Goal: Transaction & Acquisition: Purchase product/service

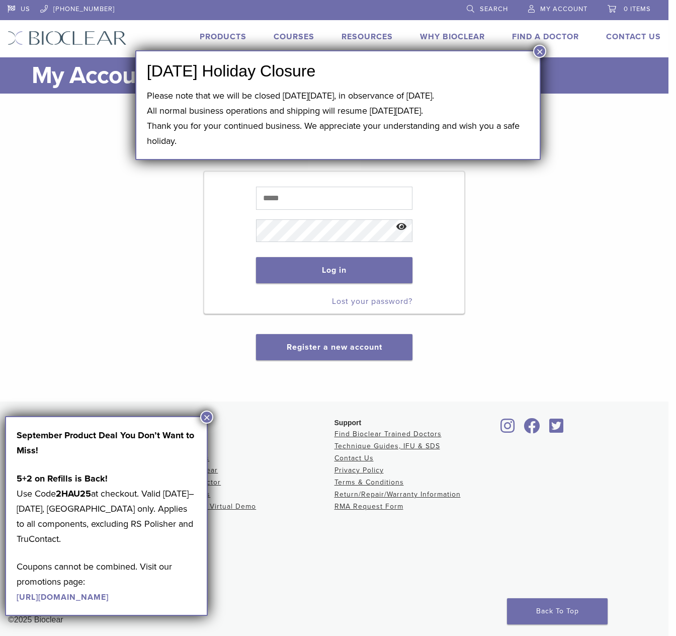
click at [537, 53] on button "×" at bounding box center [539, 51] width 13 height 13
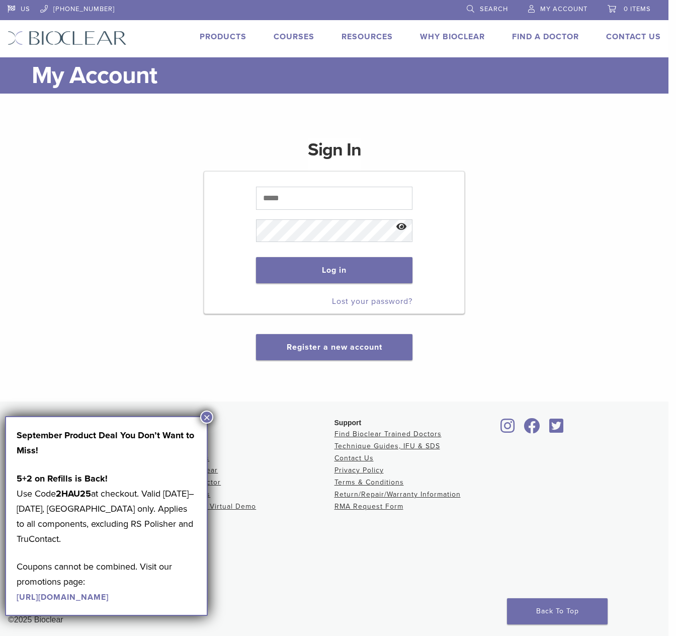
click at [205, 413] on button "×" at bounding box center [206, 416] width 13 height 13
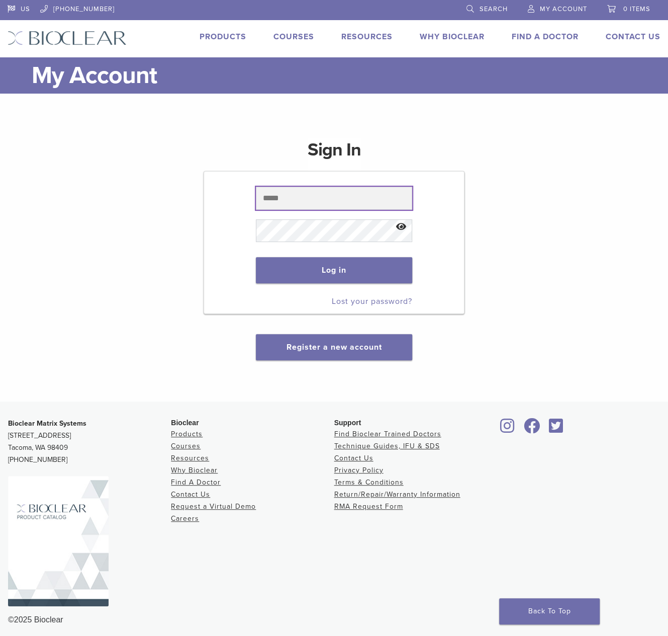
click at [331, 197] on input "text" at bounding box center [334, 198] width 156 height 23
type input "**********"
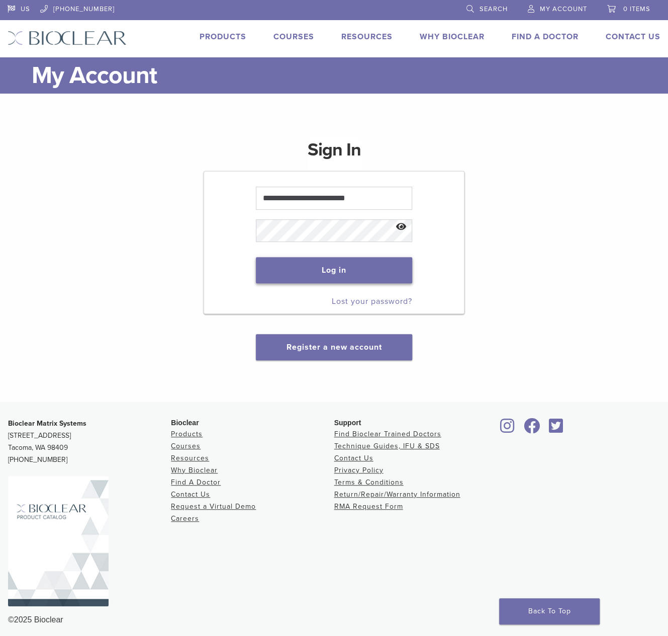
click at [323, 269] on button "Log in" at bounding box center [334, 270] width 156 height 26
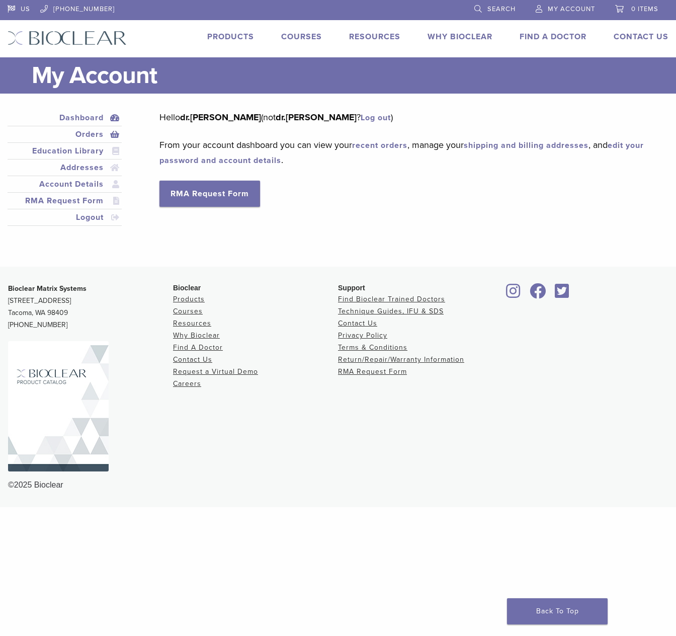
click at [91, 138] on link "Orders" at bounding box center [65, 134] width 110 height 12
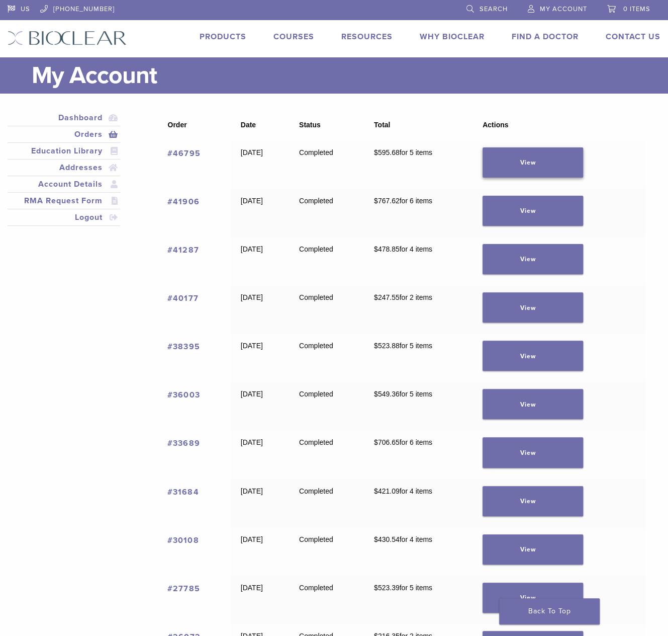
click at [553, 160] on link "View" at bounding box center [533, 162] width 101 height 30
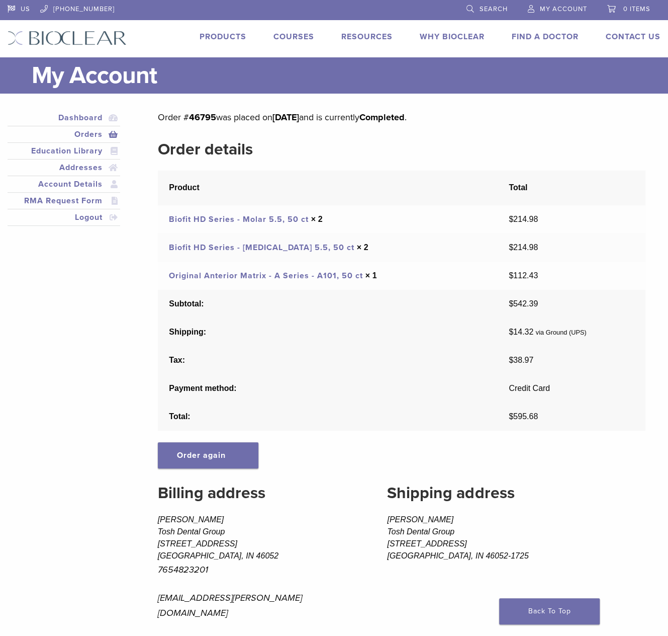
click at [276, 278] on link "Original Anterior Matrix - A Series - A101, 50 ct" at bounding box center [266, 276] width 194 height 10
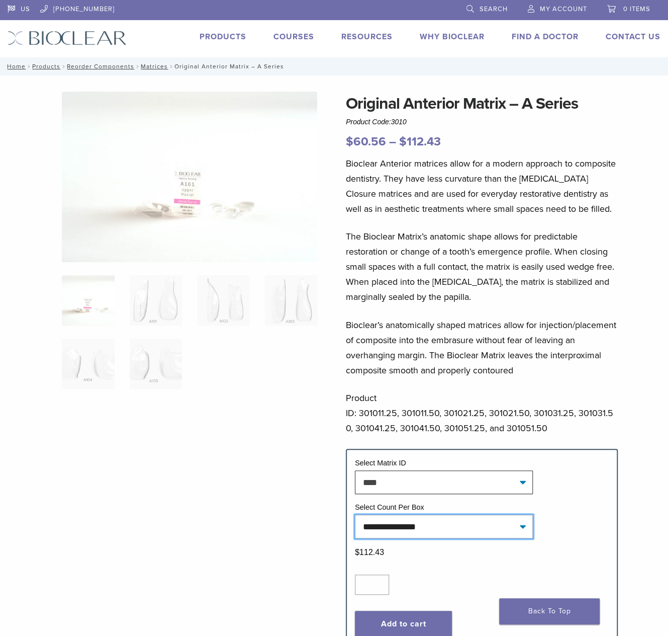
click at [489, 518] on select "**********" at bounding box center [444, 525] width 178 height 23
click at [355, 514] on select "**********" at bounding box center [444, 525] width 178 height 23
click at [381, 585] on input "*" at bounding box center [372, 584] width 34 height 20
type input "*"
click at [381, 581] on input "*" at bounding box center [372, 584] width 34 height 20
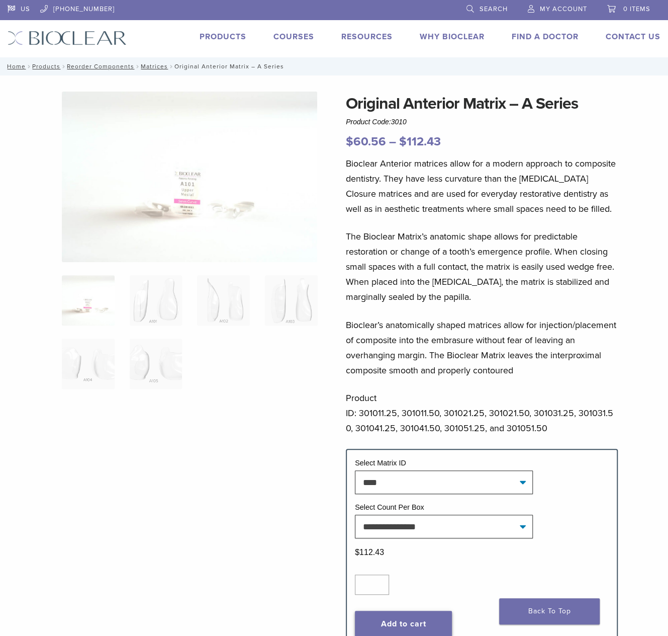
click at [405, 617] on button "Add to cart" at bounding box center [403, 623] width 97 height 26
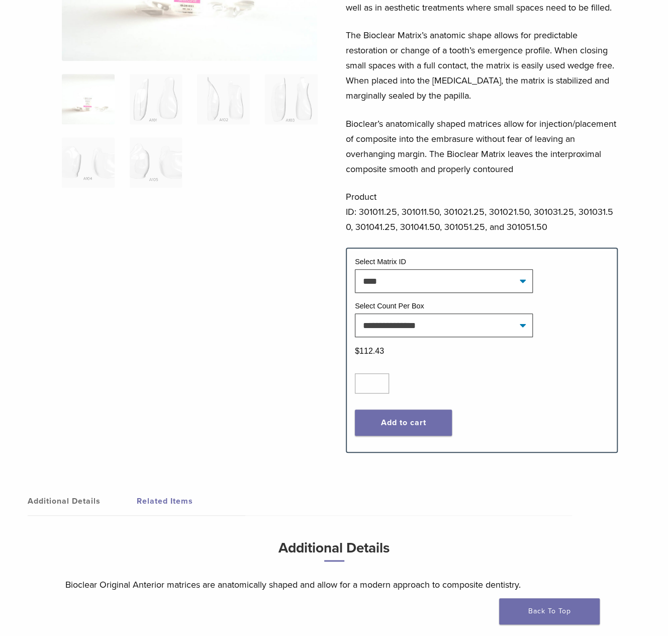
scroll to position [5, 0]
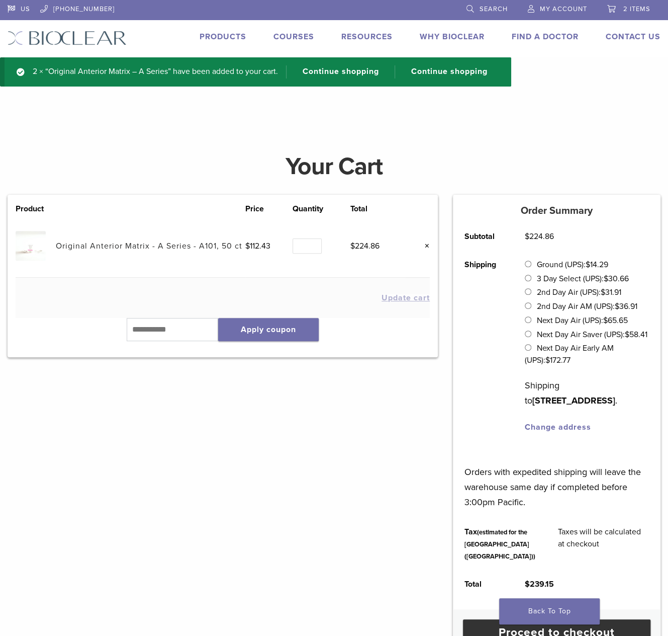
click at [560, 10] on span "My Account" at bounding box center [563, 9] width 47 height 8
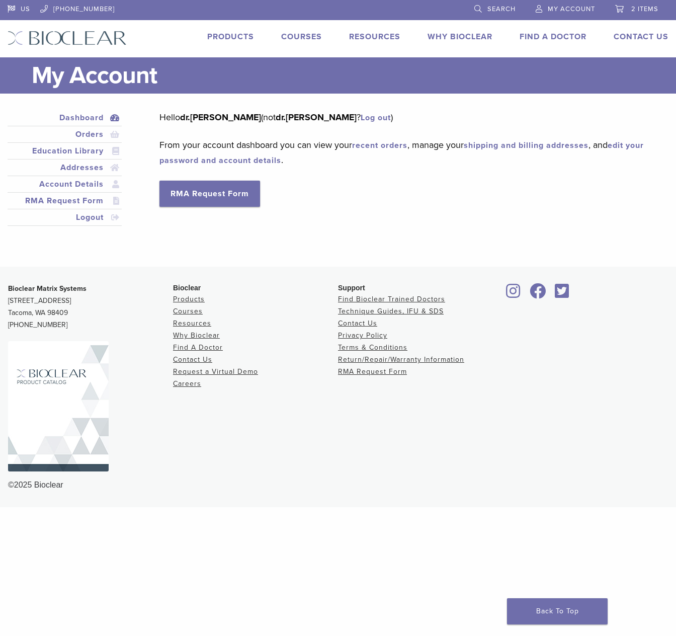
click at [645, 10] on span "2 items" at bounding box center [644, 9] width 27 height 8
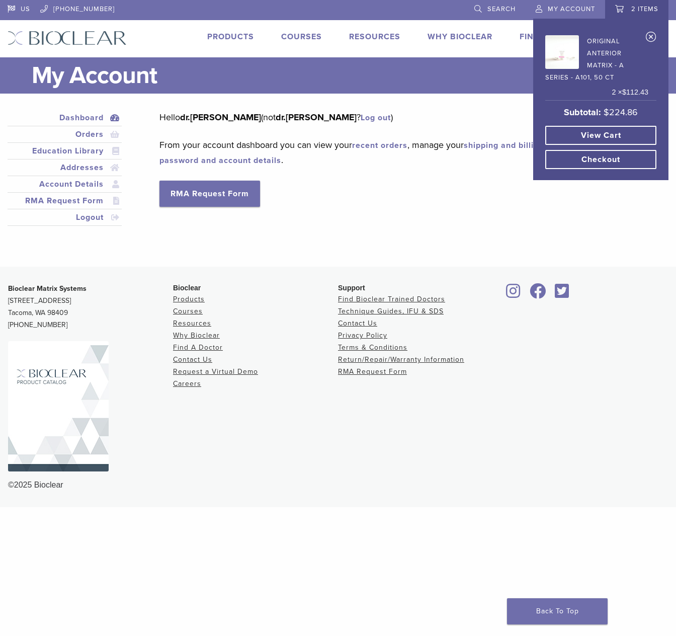
click at [596, 157] on link "Checkout" at bounding box center [600, 159] width 111 height 19
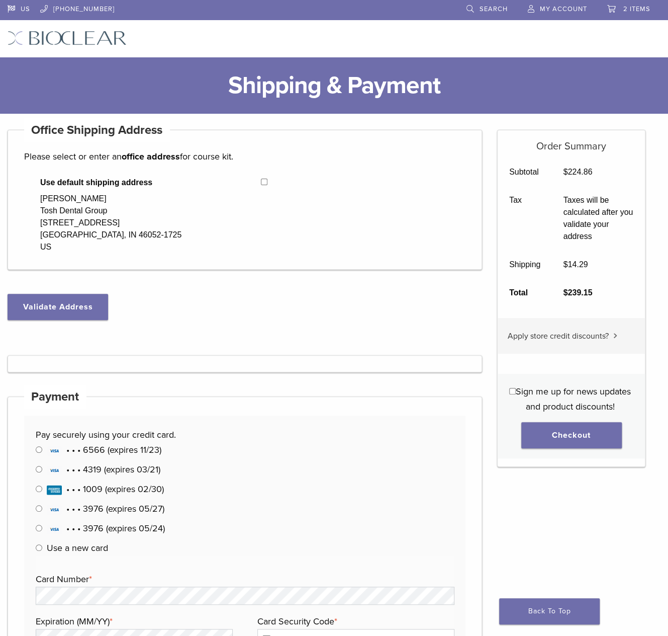
select select "**"
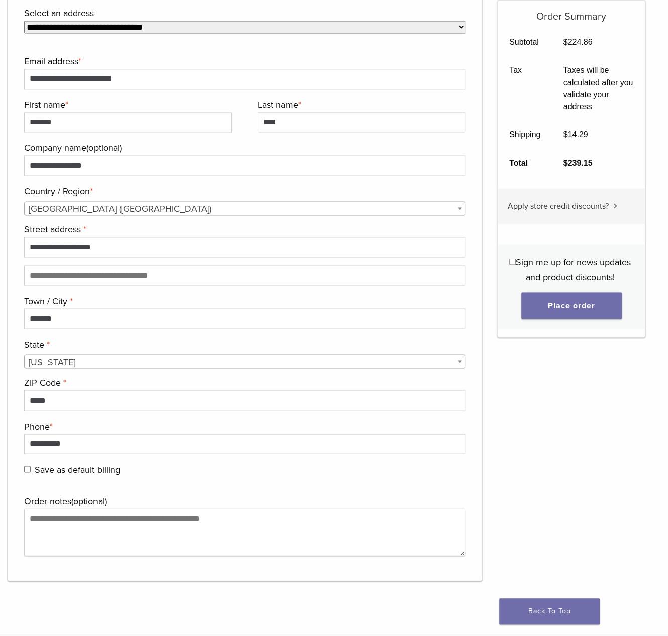
scroll to position [654, 0]
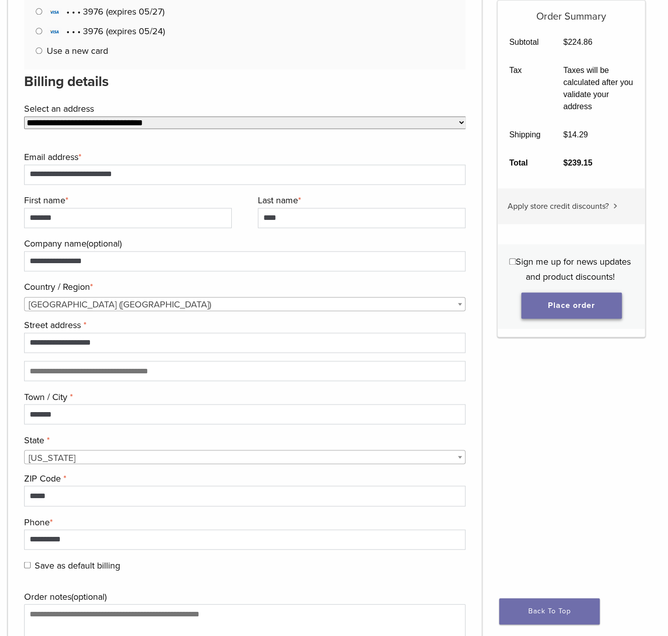
click at [585, 304] on button "Place order" at bounding box center [571, 305] width 101 height 26
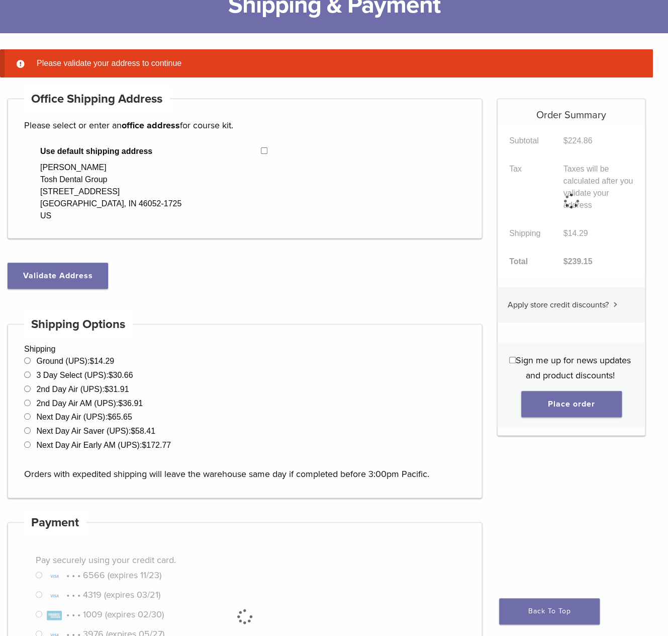
scroll to position [79, 0]
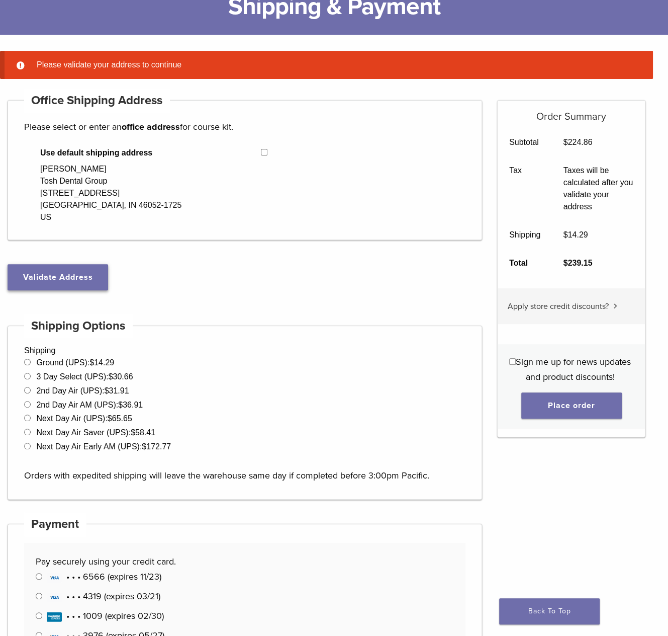
click at [53, 278] on button "Validate Address" at bounding box center [58, 277] width 101 height 26
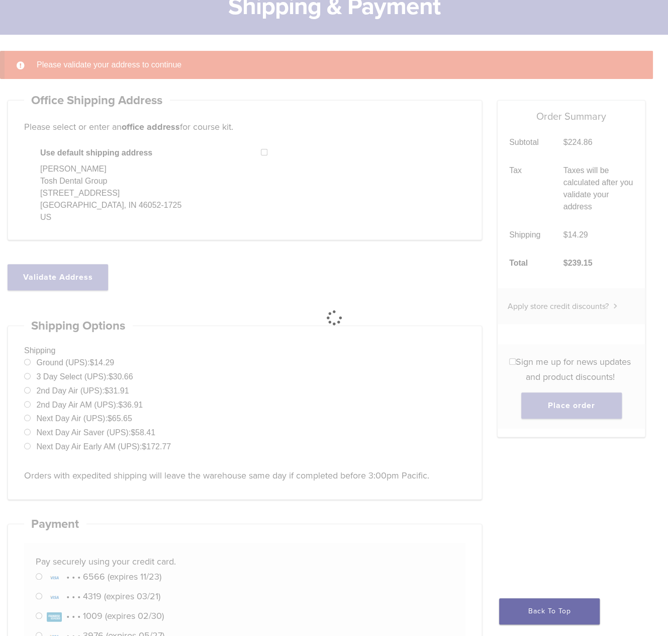
select select "**"
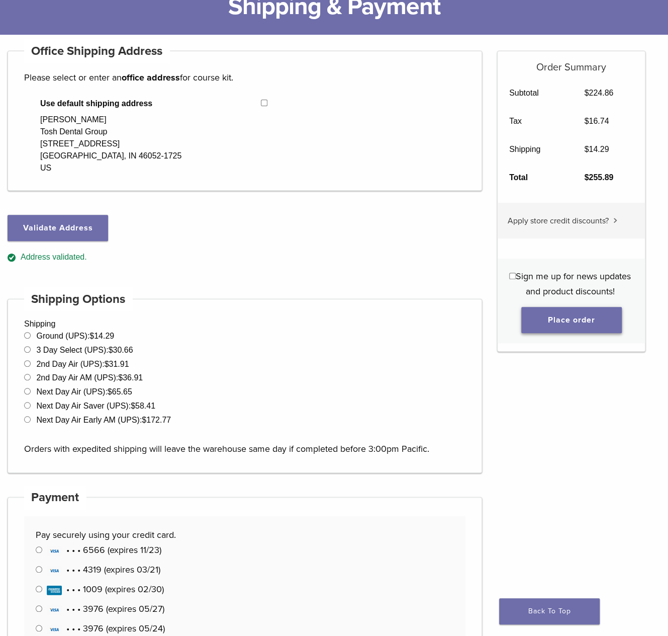
click at [575, 317] on button "Place order" at bounding box center [571, 320] width 101 height 26
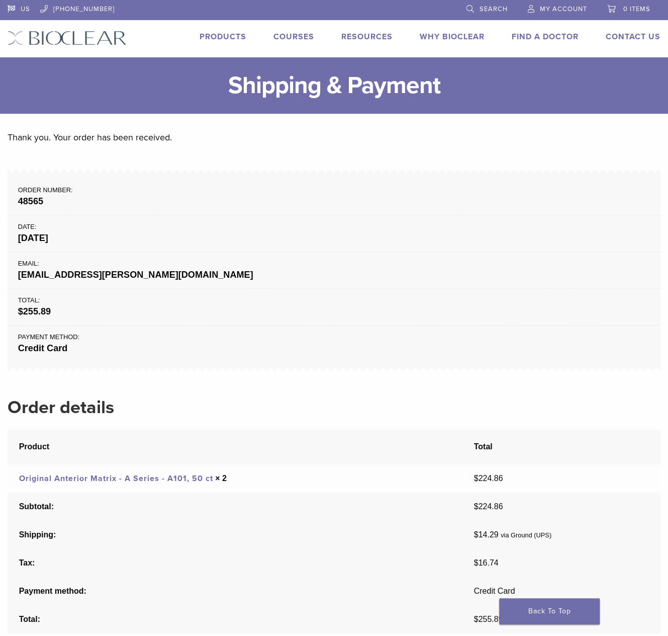
click at [574, 9] on span "My Account" at bounding box center [563, 9] width 47 height 8
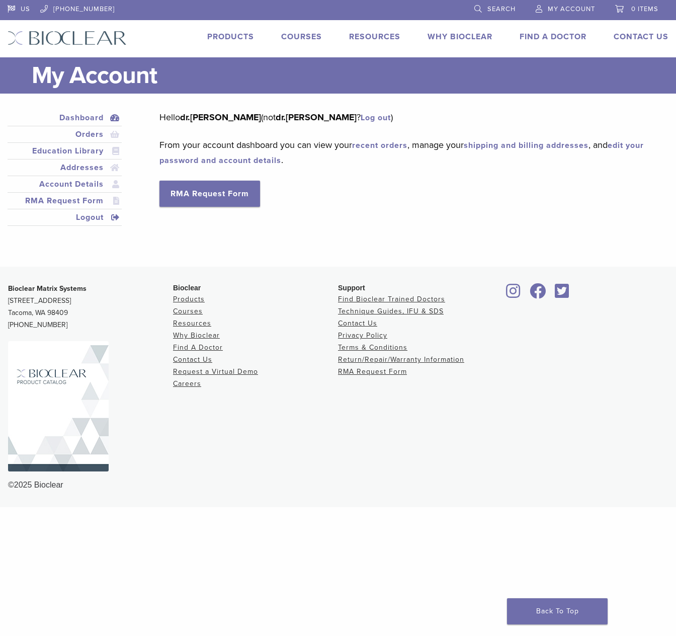
click at [96, 215] on link "Logout" at bounding box center [65, 217] width 110 height 12
